Goal: Task Accomplishment & Management: Use online tool/utility

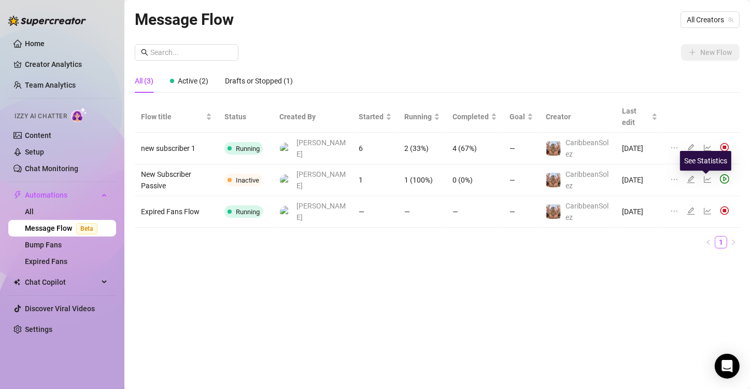
click at [707, 207] on icon "line-chart" at bounding box center [707, 211] width 8 height 8
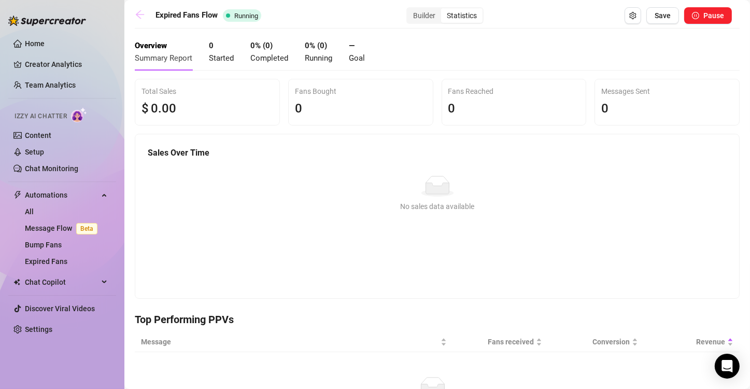
click at [140, 21] on link at bounding box center [143, 15] width 16 height 12
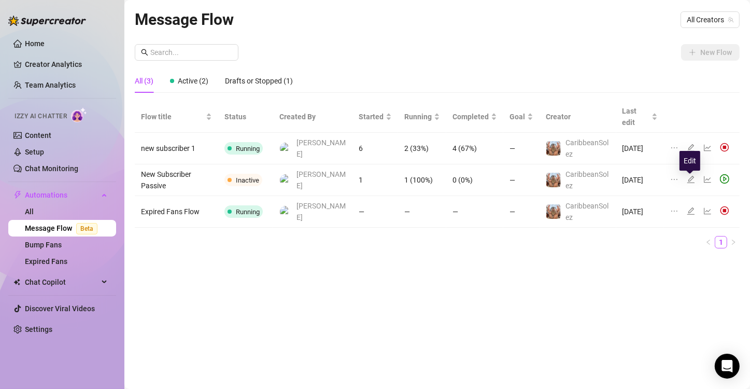
click at [690, 207] on icon "edit" at bounding box center [690, 210] width 7 height 7
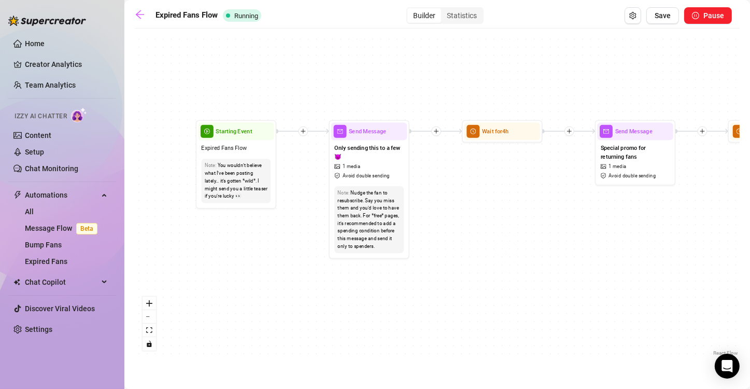
drag, startPoint x: 179, startPoint y: 262, endPoint x: 267, endPoint y: 253, distance: 88.5
click at [267, 253] on div "If False Condition Wait 24 hours, then check if purchased last message If False…" at bounding box center [437, 196] width 605 height 324
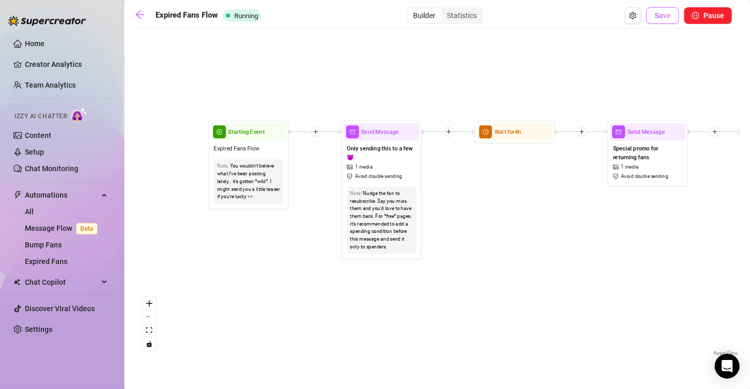
click at [659, 21] on button "Save" at bounding box center [662, 15] width 33 height 17
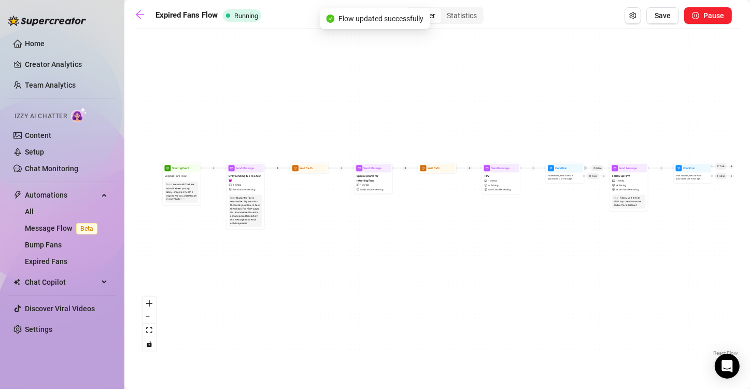
click at [630, 12] on icon "setting" at bounding box center [632, 15] width 7 height 7
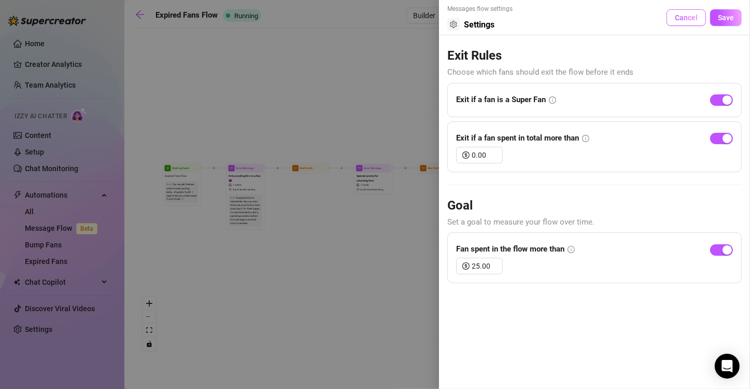
click at [684, 22] on button "Cancel" at bounding box center [685, 17] width 39 height 17
